Goal: Task Accomplishment & Management: Complete application form

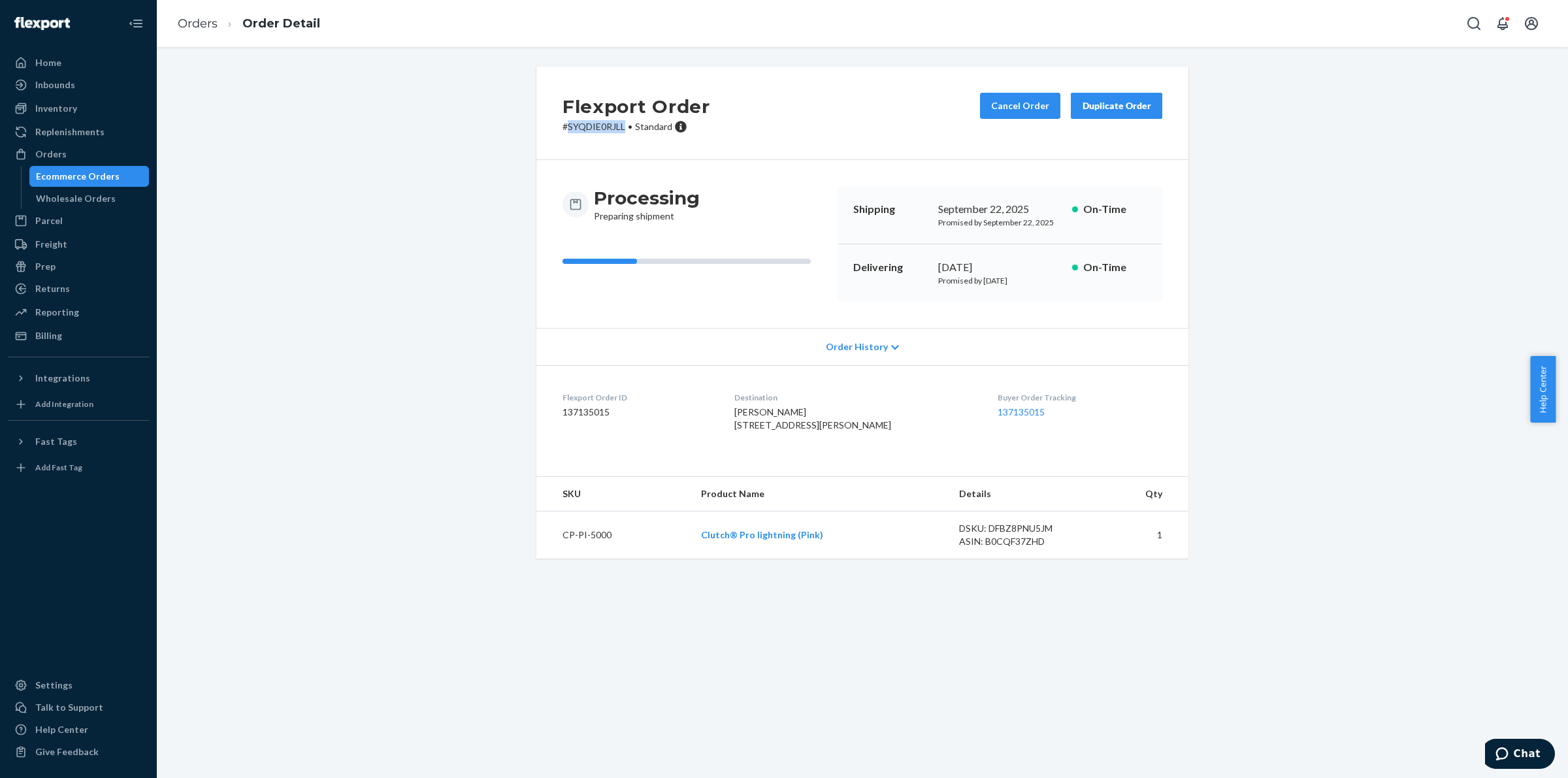
click at [108, 173] on div "Ecommerce Orders" at bounding box center [78, 176] width 84 height 13
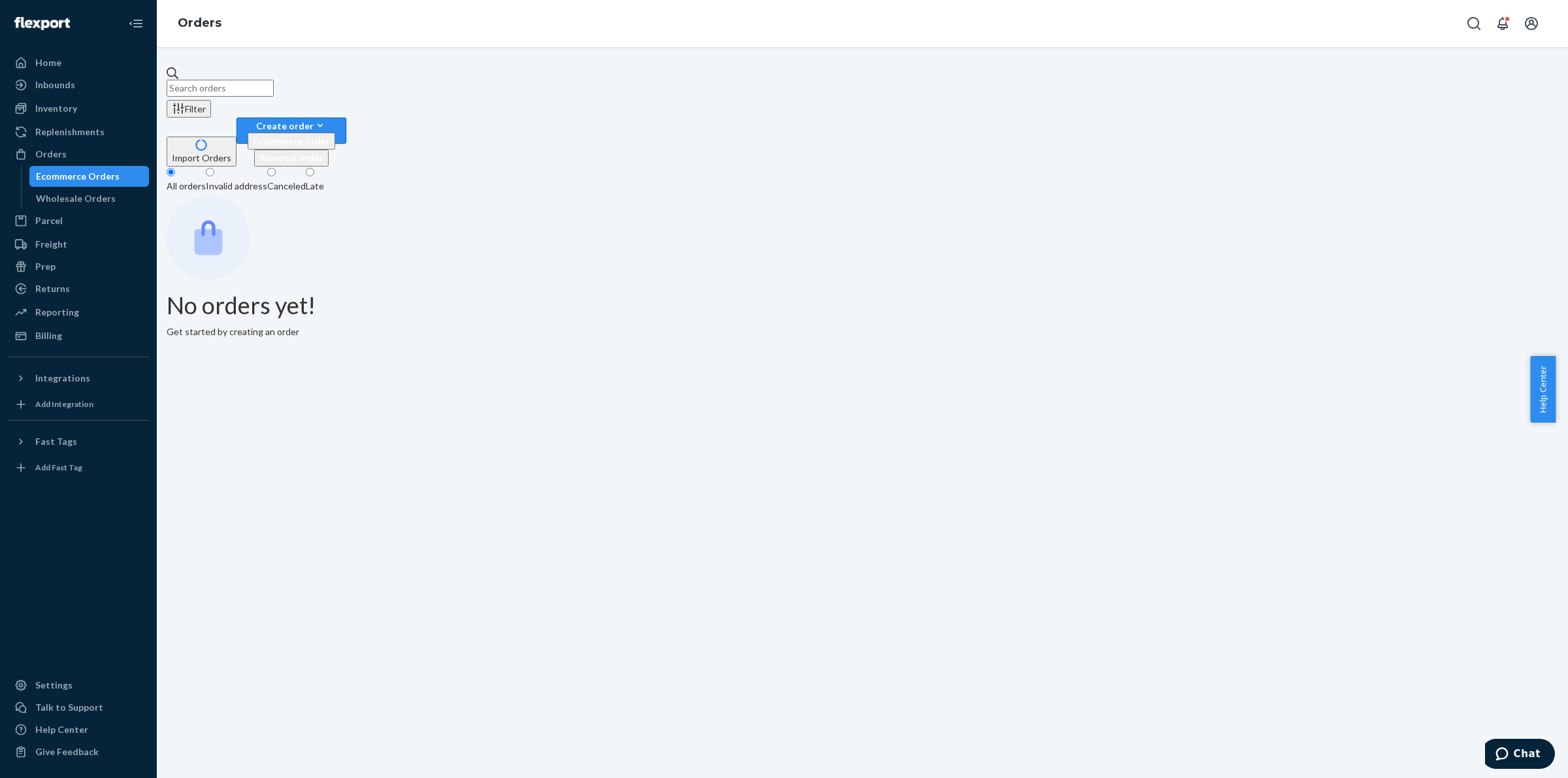
click at [335, 119] on div "Create order" at bounding box center [291, 126] width 87 height 14
click at [330, 135] on span "Ecommerce order" at bounding box center [291, 140] width 77 height 11
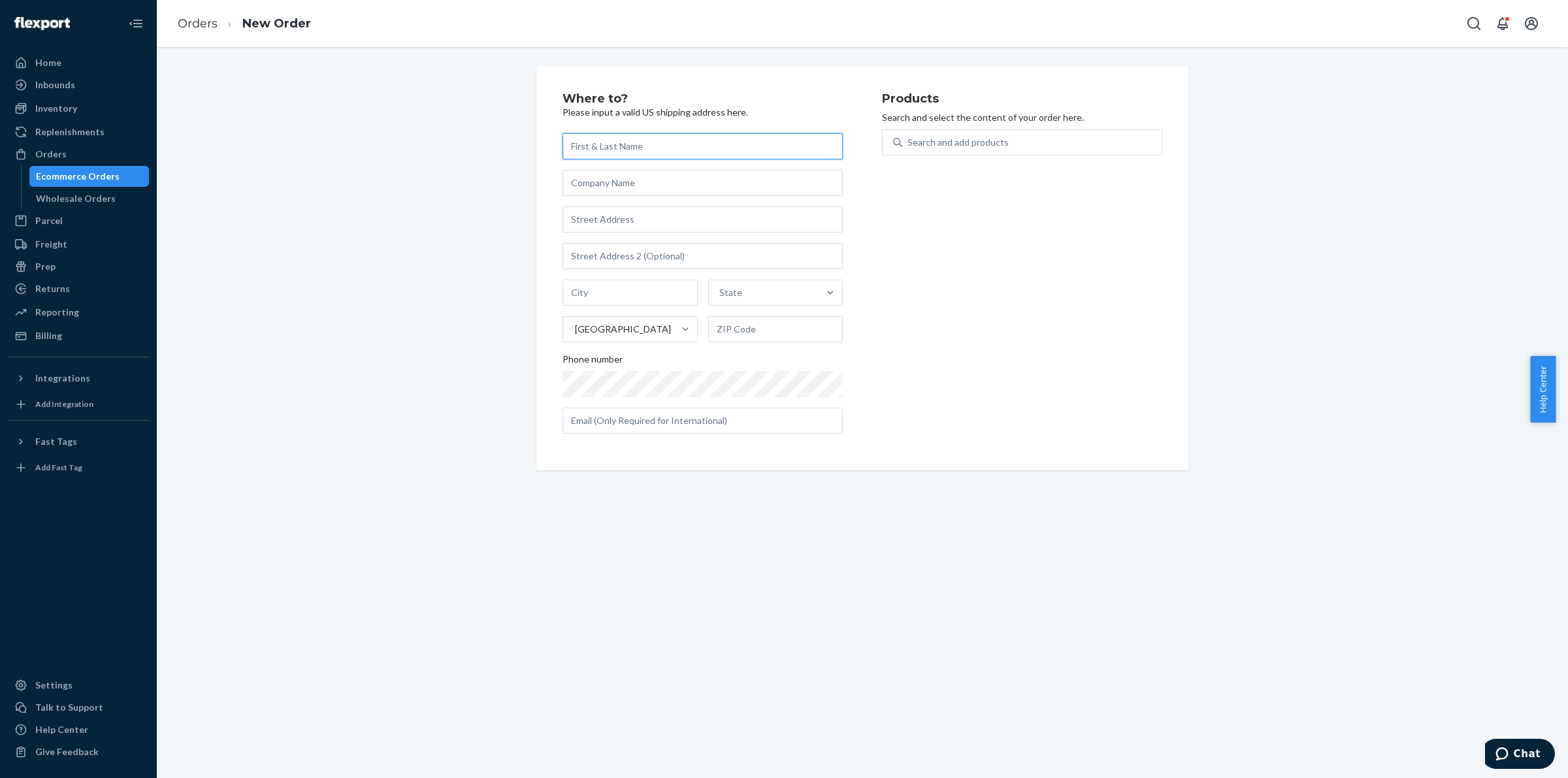
paste input "[PERSON_NAME] [STREET_ADDRESS][PERSON_NAME][PERSON_NAME]"
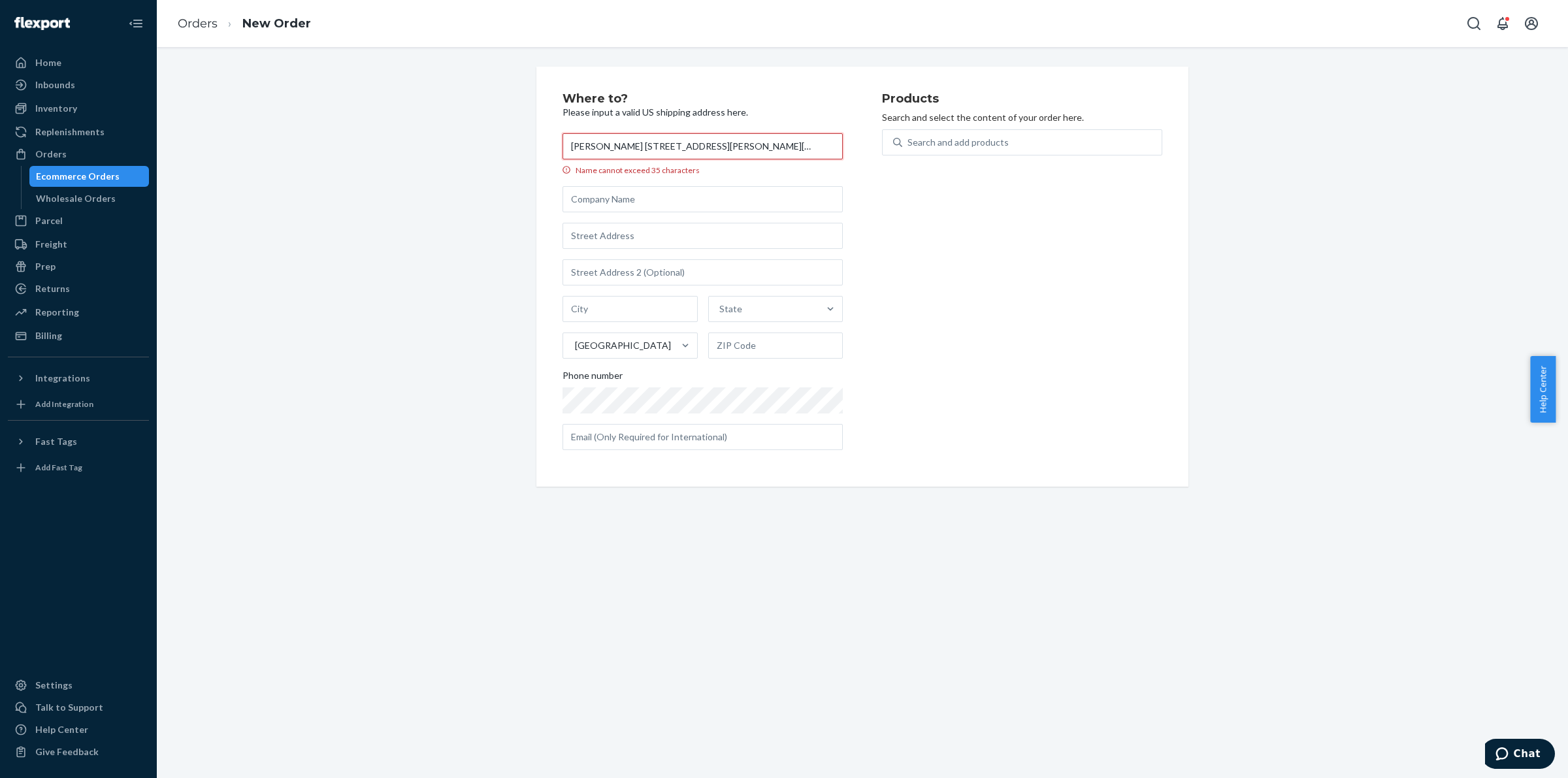
click at [647, 148] on input "[PERSON_NAME] [STREET_ADDRESS][PERSON_NAME][PERSON_NAME]" at bounding box center [703, 146] width 281 height 26
drag, startPoint x: 647, startPoint y: 148, endPoint x: 835, endPoint y: 145, distance: 188.0
click at [839, 141] on div "Where to? Please input a valid US shipping address here. [PERSON_NAME] [STREET_…" at bounding box center [723, 277] width 320 height 368
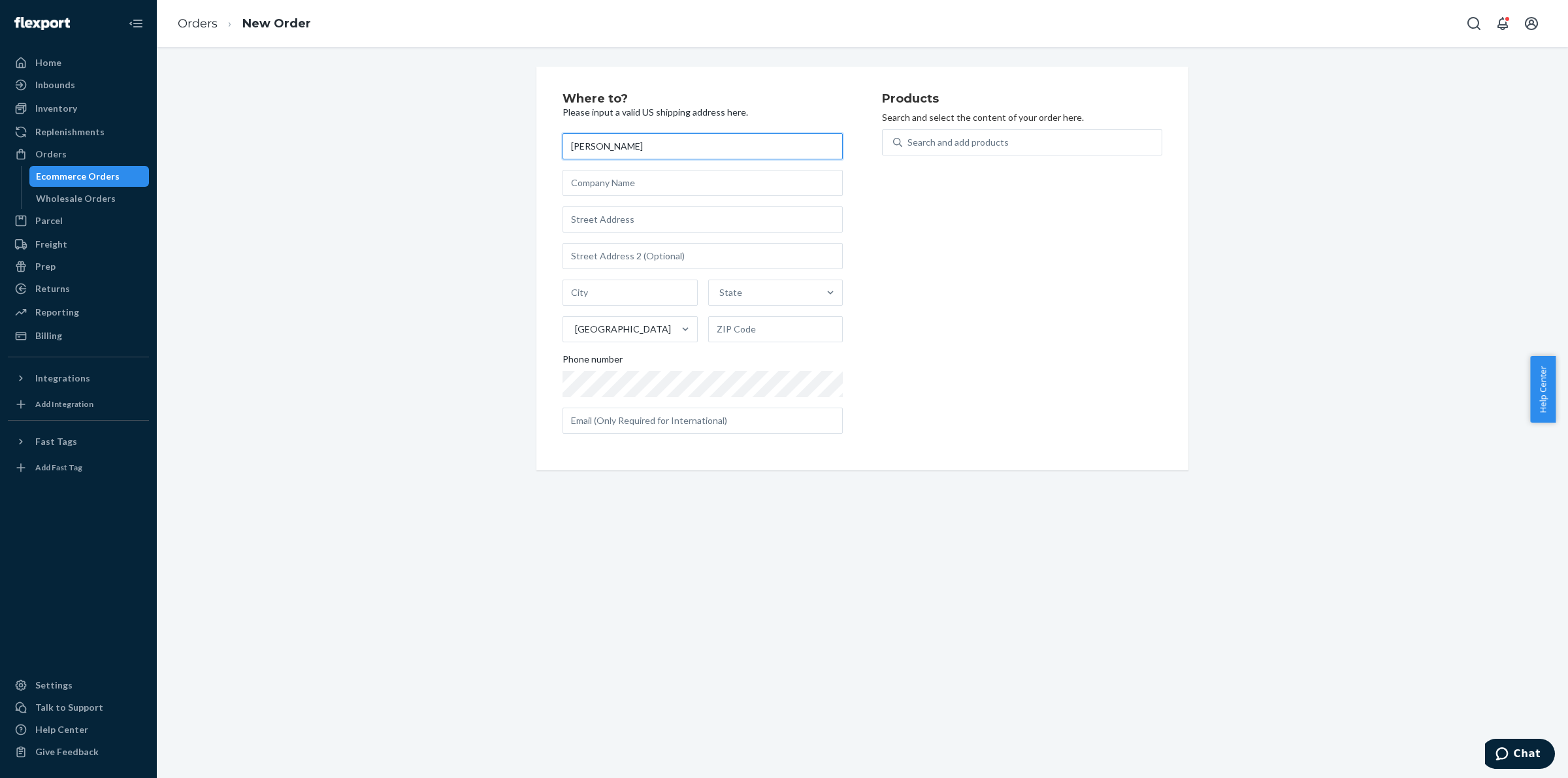
type input "[PERSON_NAME]"
click at [690, 219] on input "text" at bounding box center [703, 219] width 281 height 26
paste input "[STREET_ADDRESS][PERSON_NAME][PERSON_NAME]"
type input "[STREET_ADDRESS][PERSON_NAME]"
type input "Weston"
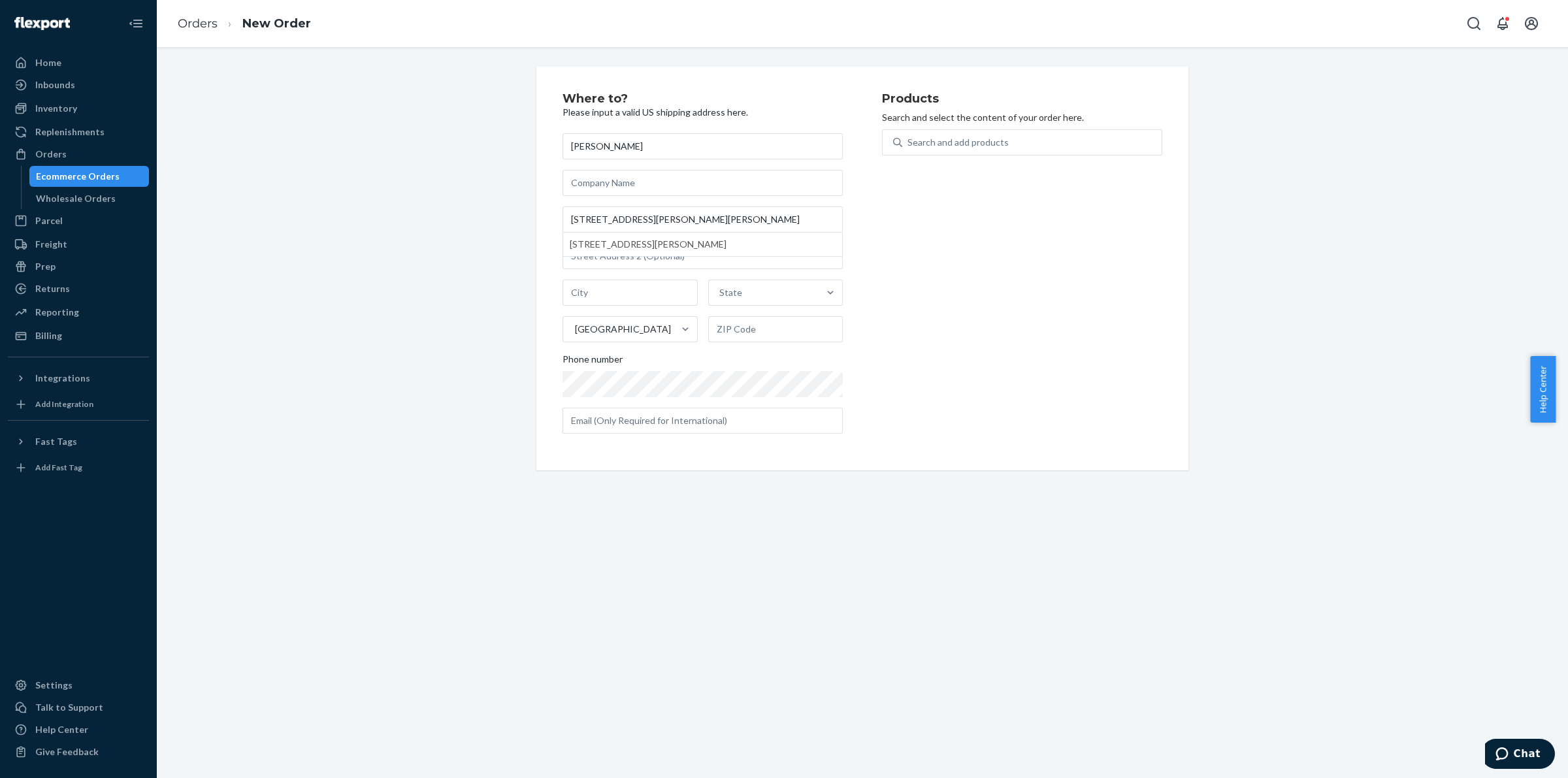
type input "06883"
click at [939, 152] on div "Search and add products" at bounding box center [1032, 142] width 259 height 23
click at [909, 149] on input "0 results available. Use Up and Down to choose options, press Enter to select t…" at bounding box center [908, 142] width 2 height 13
type input "pink"
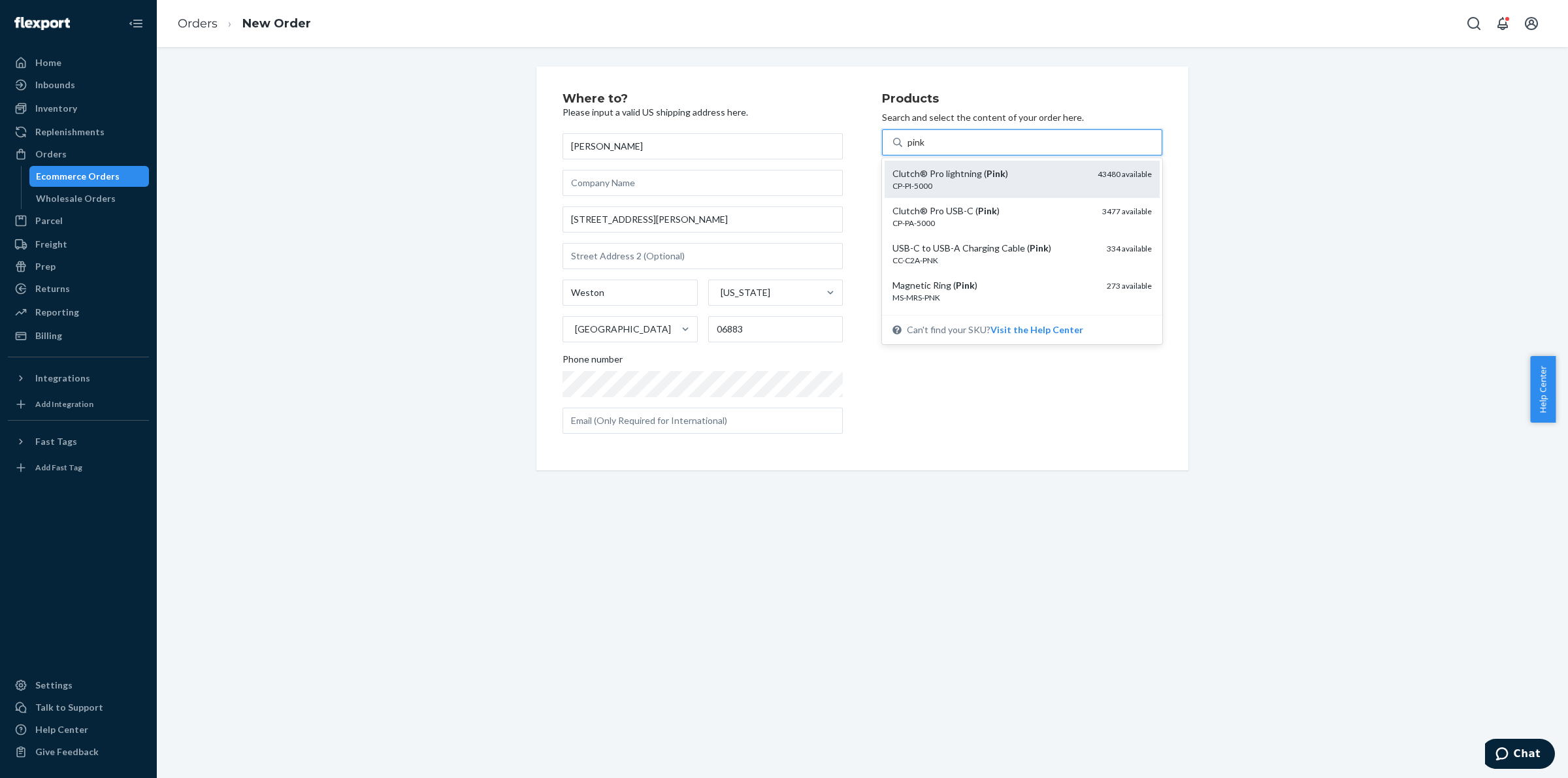
click at [932, 169] on div "Clutch® Pro lightning ( Pink )" at bounding box center [990, 173] width 195 height 13
click at [926, 149] on input "pink" at bounding box center [916, 142] width 18 height 13
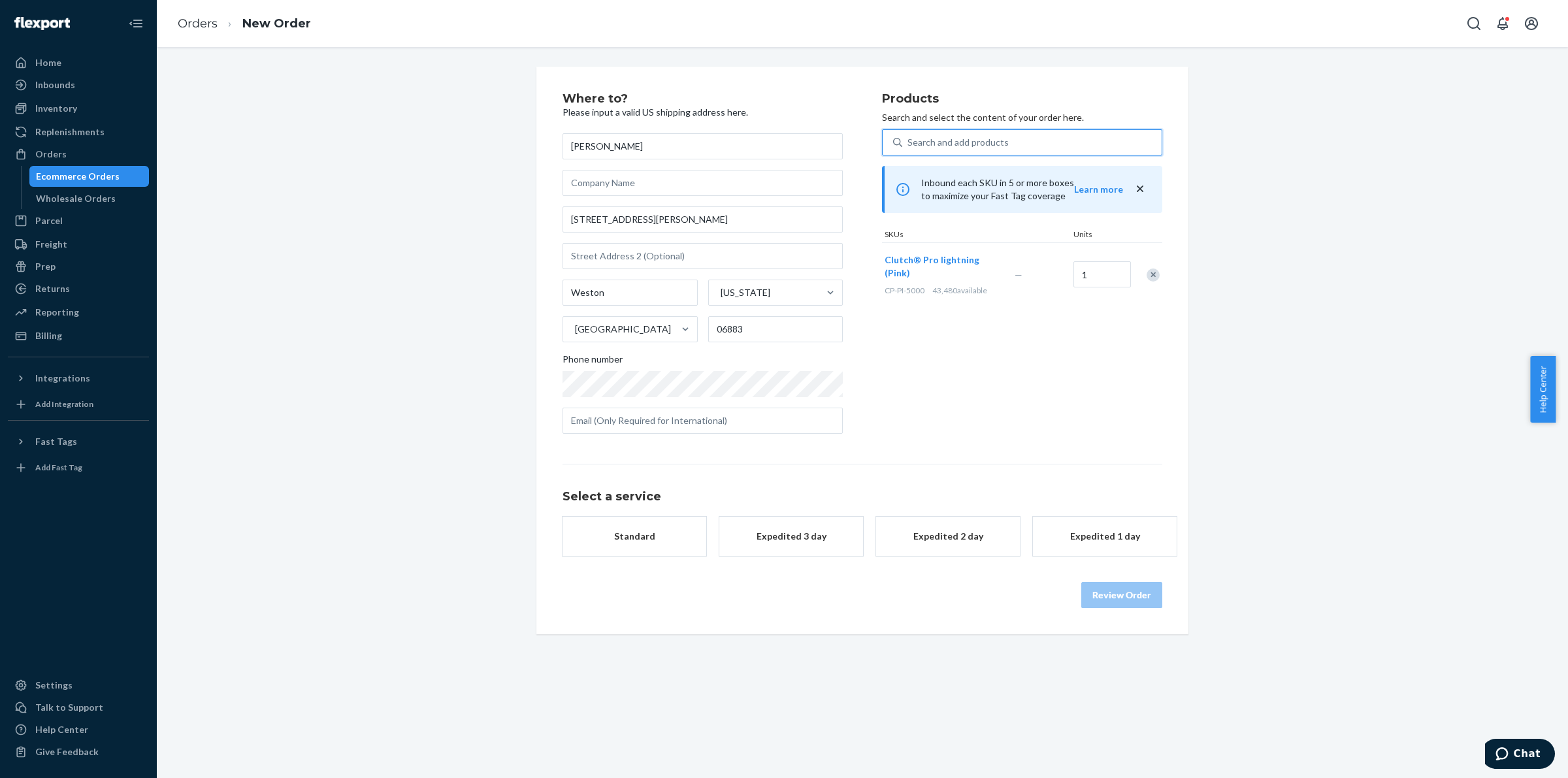
drag, startPoint x: 632, startPoint y: 507, endPoint x: 634, endPoint y: 521, distance: 14.1
click at [632, 513] on div "Select a service Standard Expedited 3 day Expedited 2 day Expedited 1 day" at bounding box center [862, 510] width 600 height 92
click at [634, 522] on button "Standard" at bounding box center [634, 536] width 144 height 39
drag, startPoint x: 1116, startPoint y: 601, endPoint x: 1124, endPoint y: 564, distance: 37.9
click at [1116, 599] on button "Review Order" at bounding box center [1122, 595] width 81 height 26
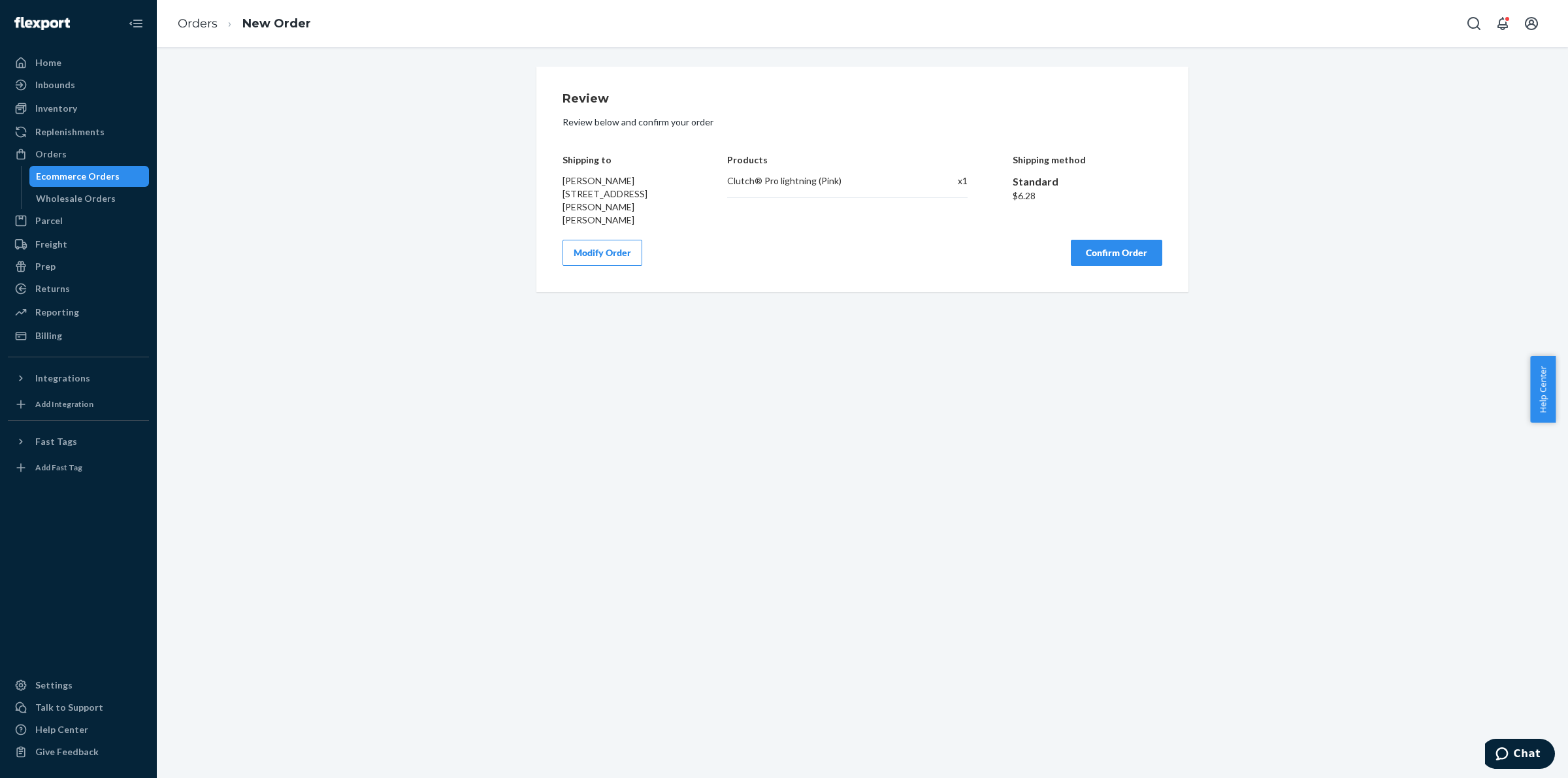
click at [1134, 226] on div "Review Review below and confirm your order Shipping to Pamela Fliegelman 19 Lyo…" at bounding box center [862, 179] width 600 height 173
click at [1116, 244] on button "Confirm Order" at bounding box center [1116, 253] width 91 height 26
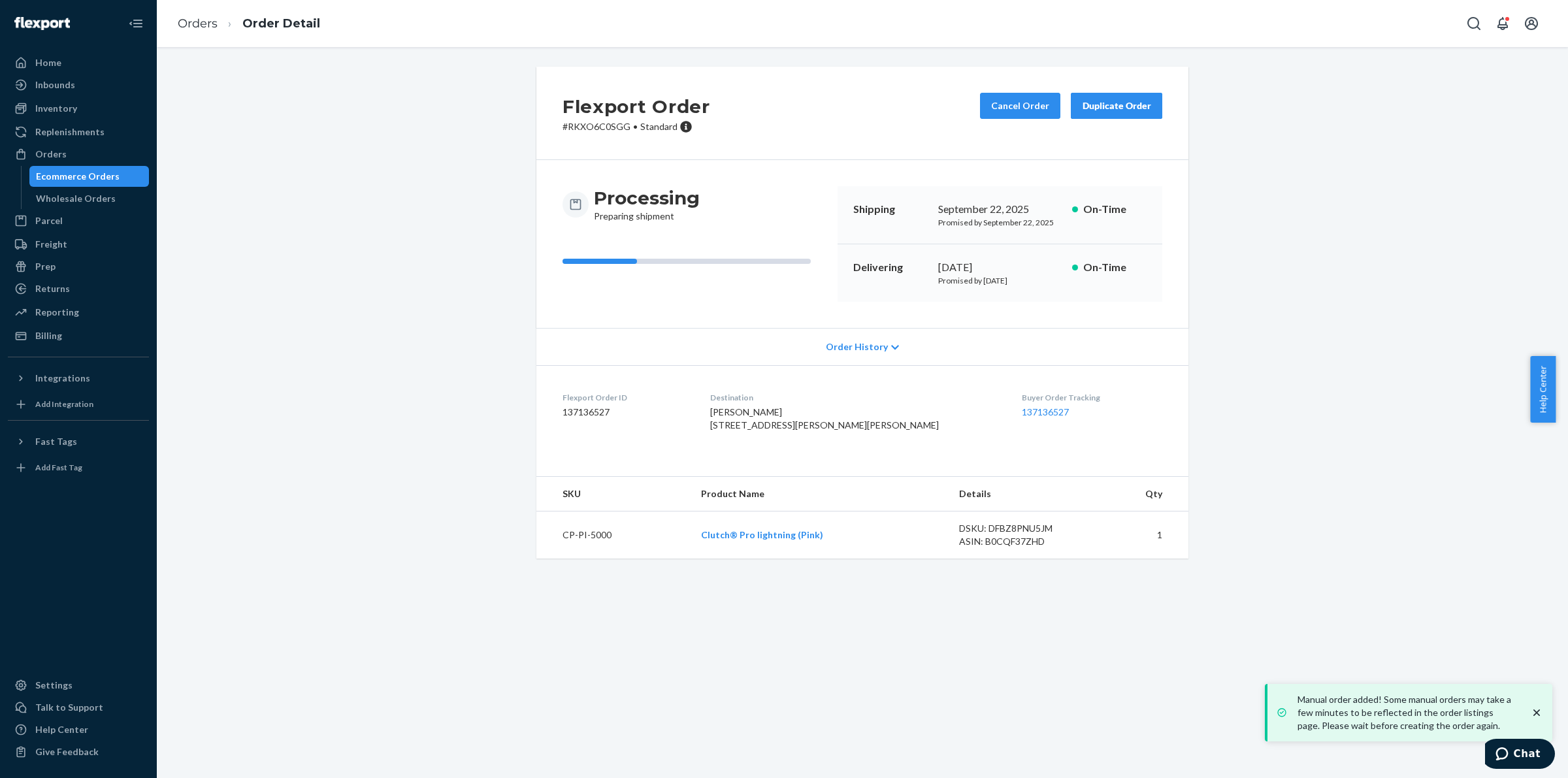
click at [592, 129] on p "# RKXO6C0SGG • Standard" at bounding box center [637, 126] width 148 height 13
click at [593, 129] on p "# RKXO6C0SGG • Standard" at bounding box center [637, 126] width 148 height 13
copy p "RKXO6C0SGG"
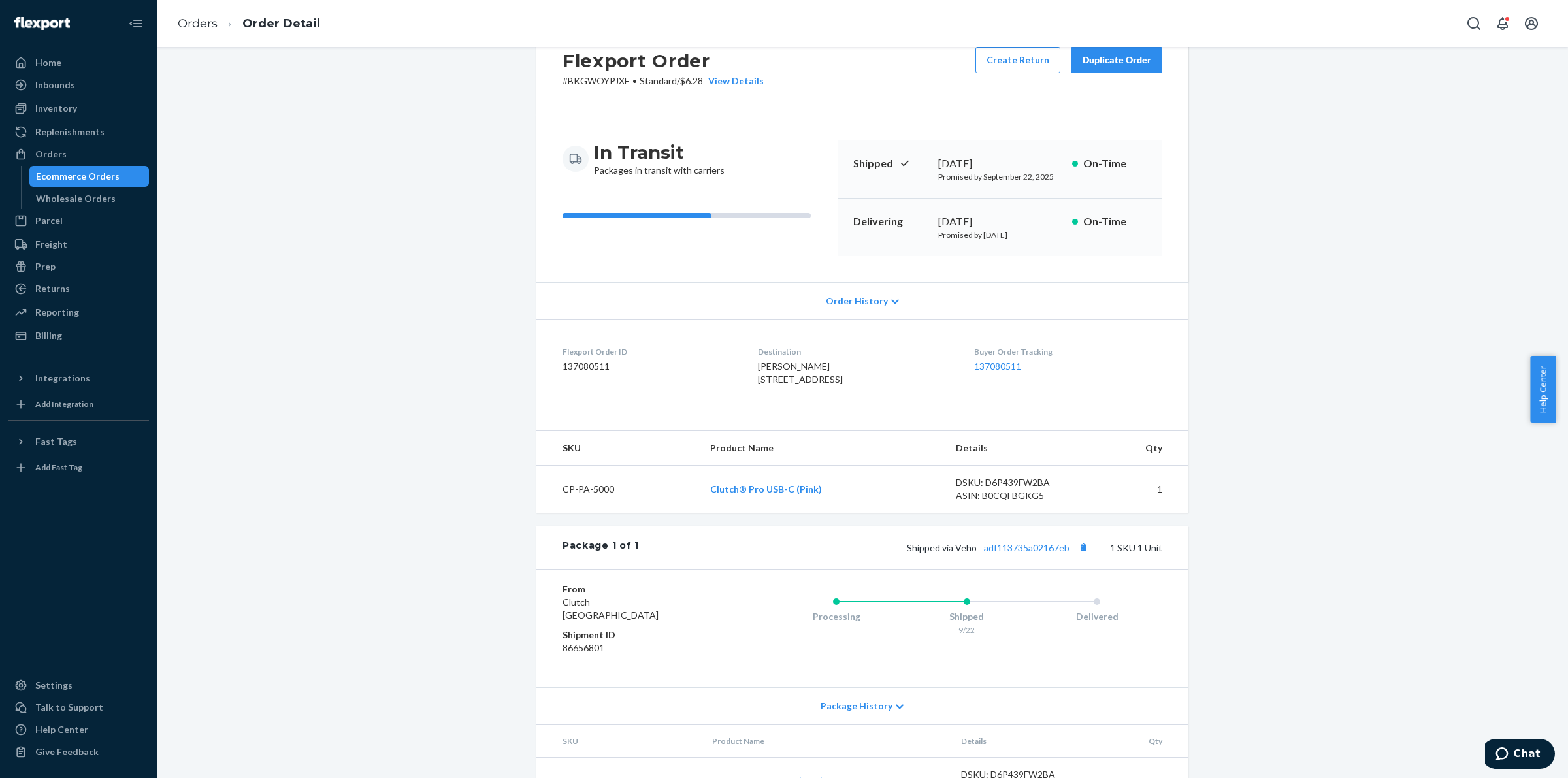
scroll to position [81, 0]
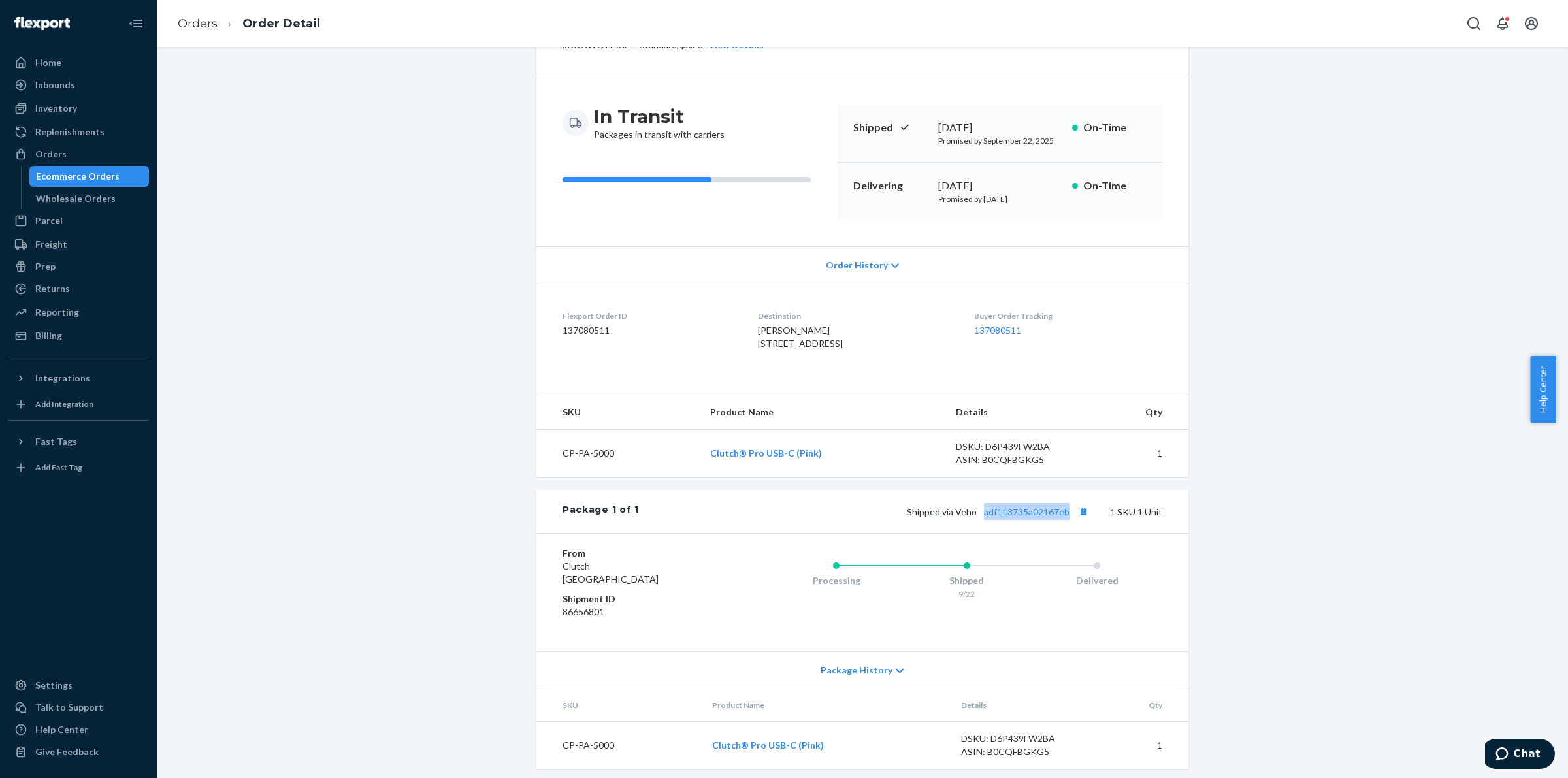
drag, startPoint x: 974, startPoint y: 521, endPoint x: 1091, endPoint y: 508, distance: 117.7
click at [1091, 508] on div "Flexport Order # BKGWOYPJXE • Standard / $6.28 View Details Create Return Dupli…" at bounding box center [862, 377] width 652 height 784
copy link "adf113735a02167eb"
